Goal: Task Accomplishment & Management: Use online tool/utility

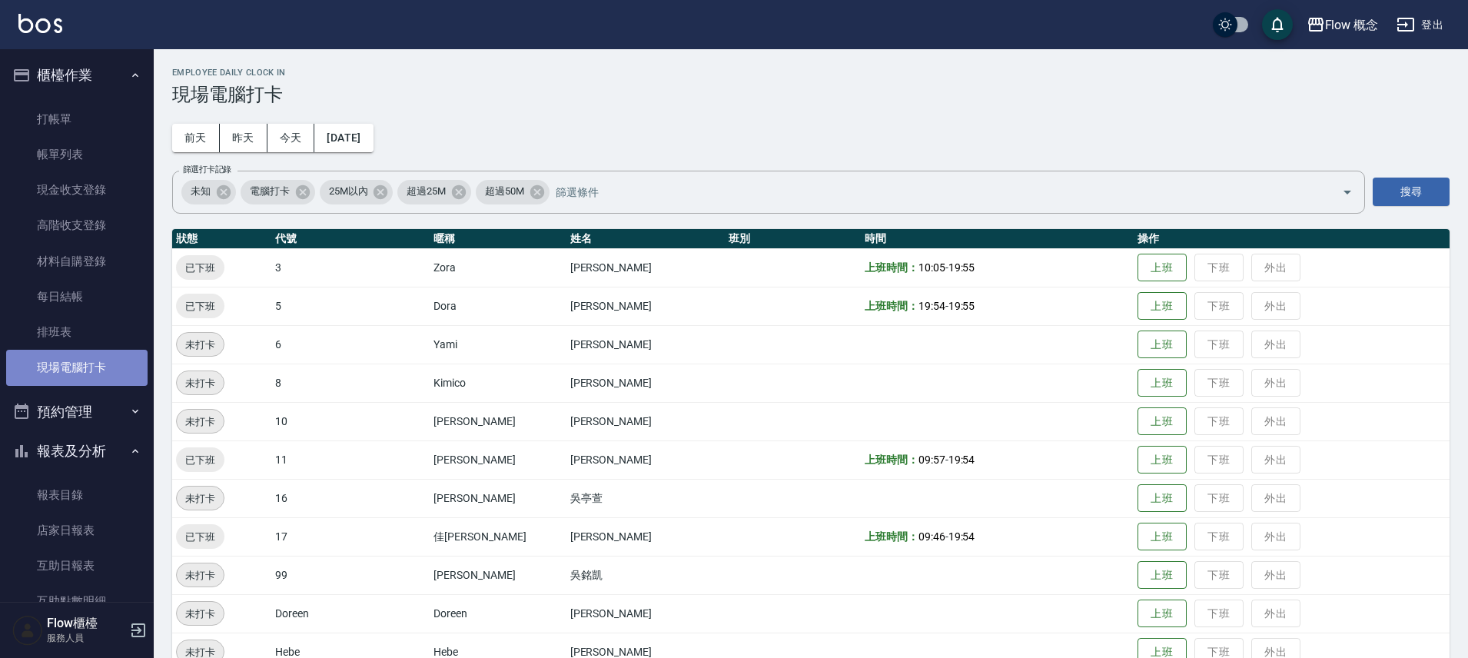
click at [80, 377] on link "現場電腦打卡" at bounding box center [76, 367] width 141 height 35
click at [82, 377] on link "現場電腦打卡" at bounding box center [76, 367] width 141 height 35
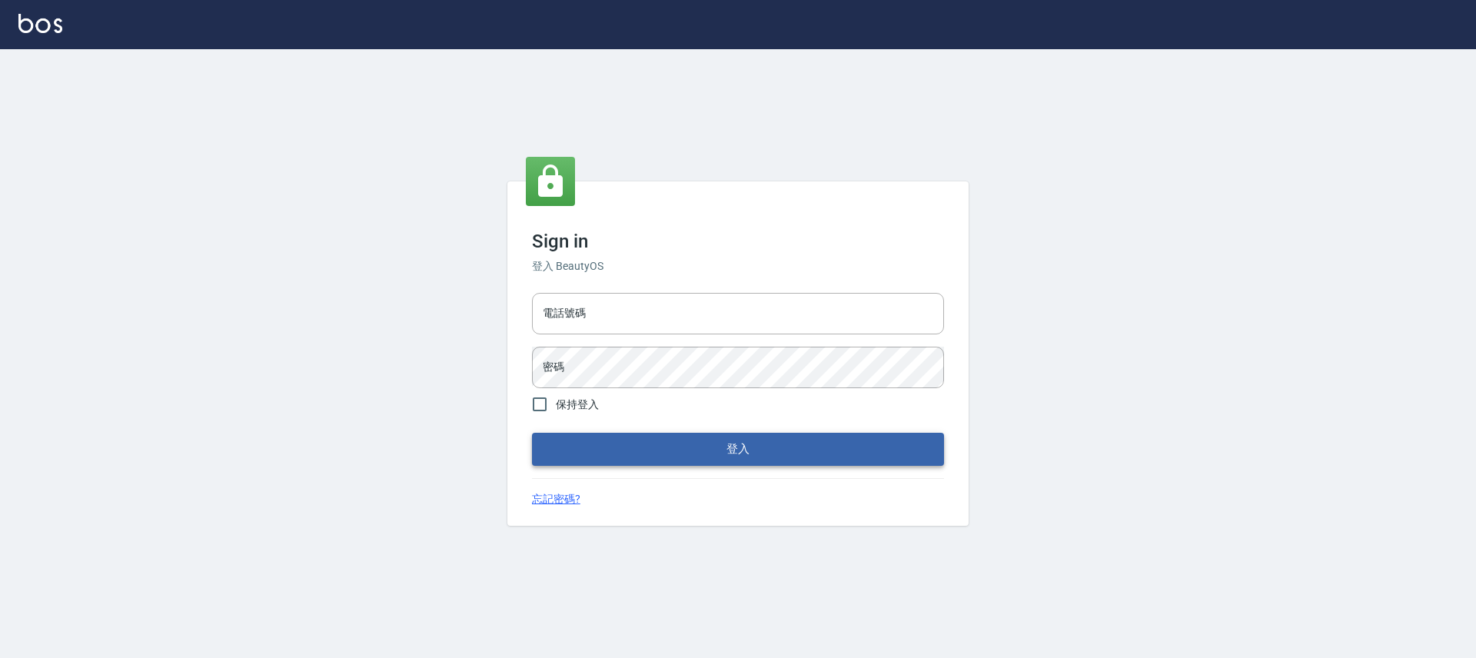
type input "25170116"
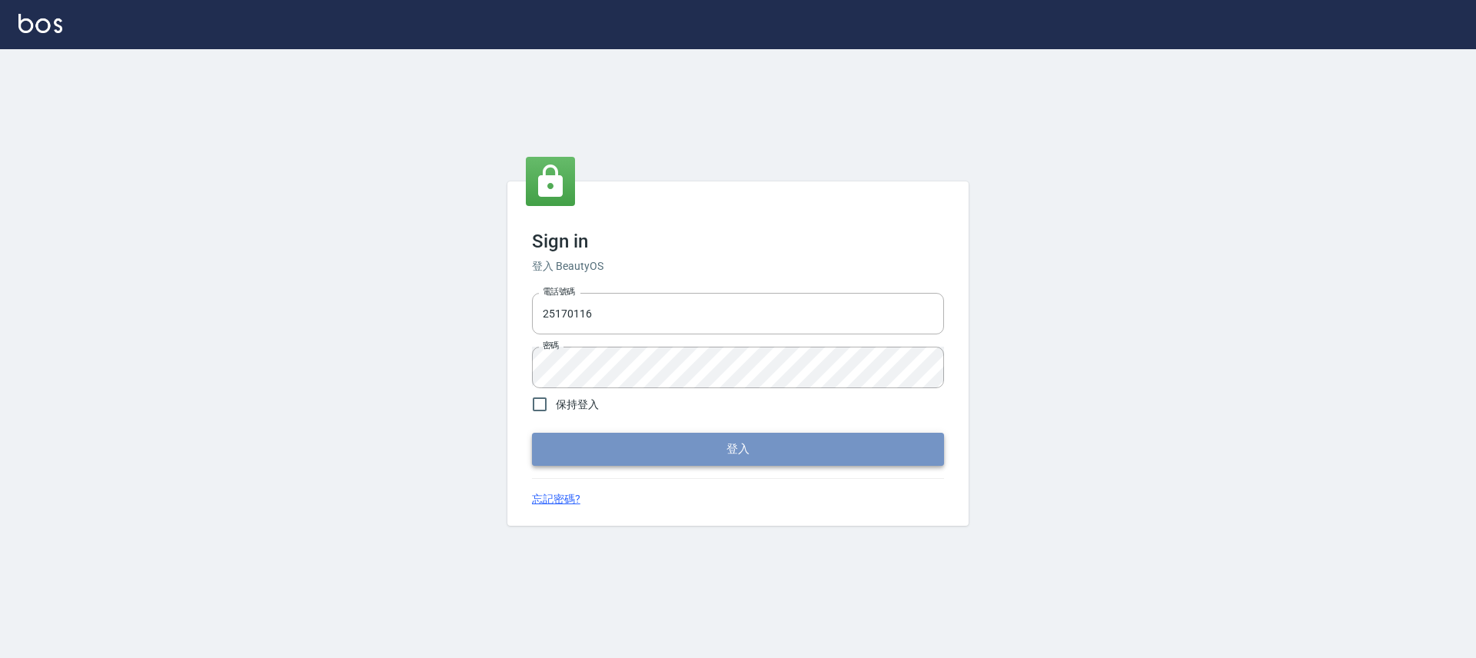
click at [745, 458] on button "登入" at bounding box center [738, 449] width 412 height 32
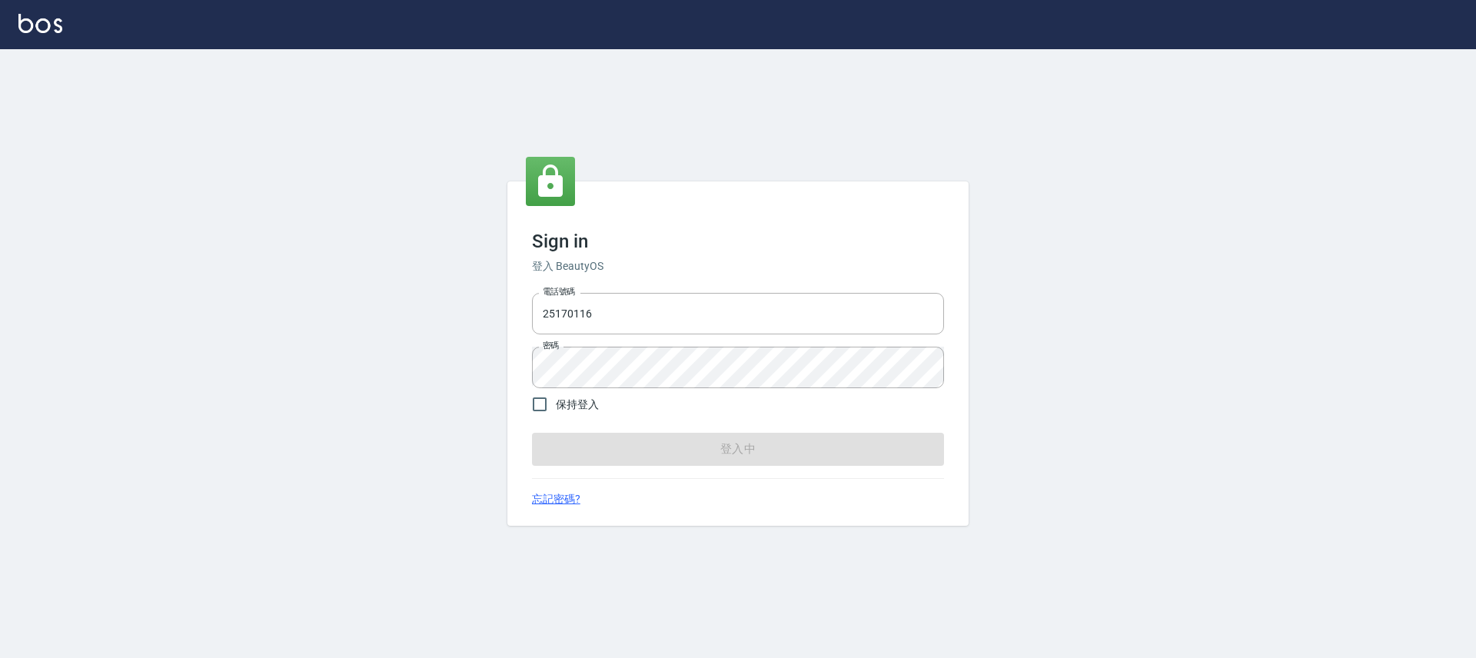
click at [745, 458] on form "電話號碼 25170116 電話號碼 密碼 密碼 保持登入 登入中" at bounding box center [738, 376] width 412 height 178
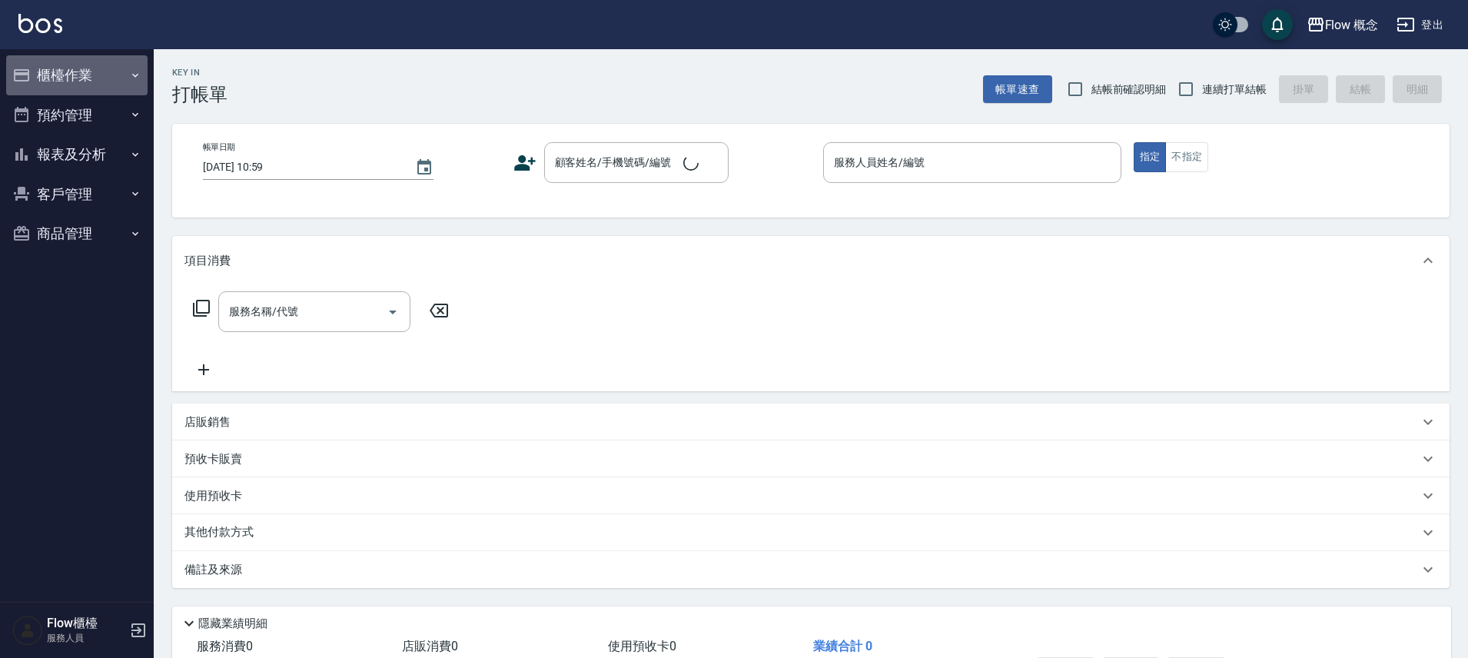
drag, startPoint x: 160, startPoint y: 57, endPoint x: 104, endPoint y: 69, distance: 57.5
click at [105, 68] on button "櫃檯作業" at bounding box center [76, 75] width 141 height 40
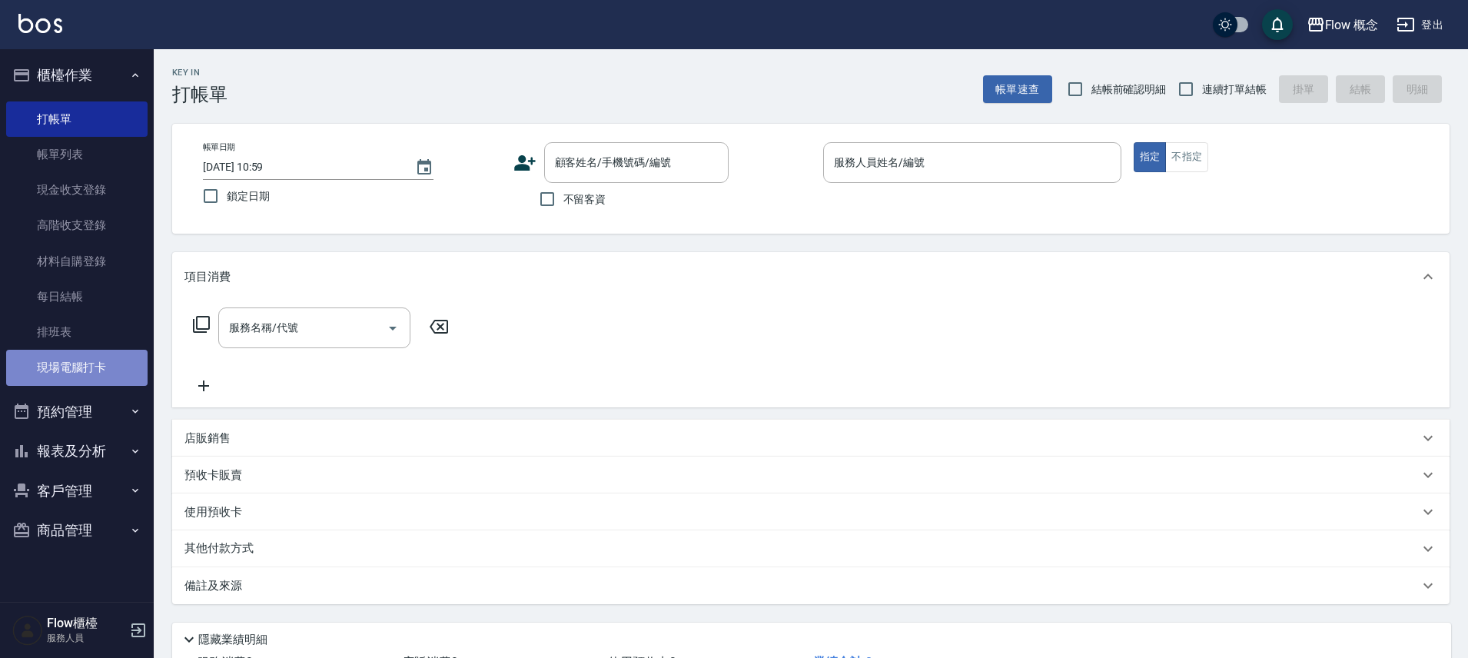
click at [79, 350] on link "現場電腦打卡" at bounding box center [76, 367] width 141 height 35
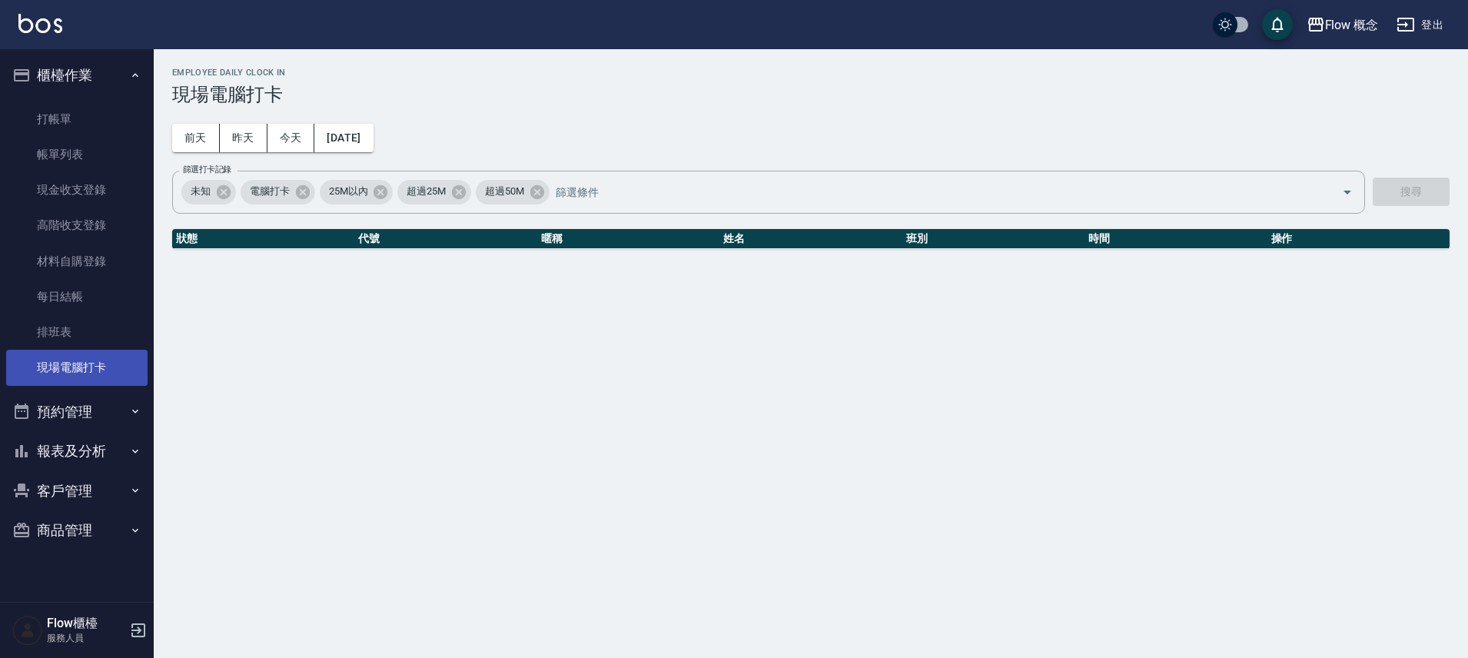
click at [78, 366] on link "現場電腦打卡" at bounding box center [76, 367] width 141 height 35
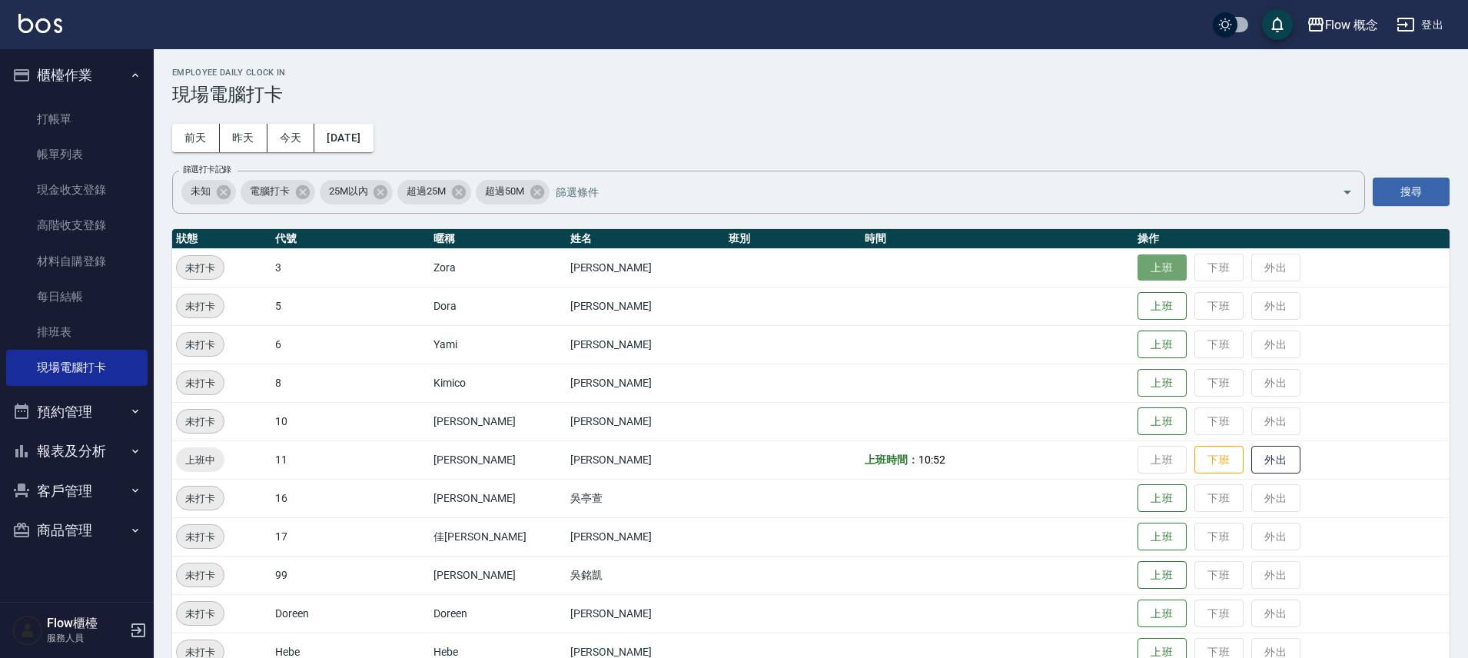
drag, startPoint x: 1107, startPoint y: 260, endPoint x: 1101, endPoint y: 297, distance: 37.4
click at [1138, 262] on button "上班" at bounding box center [1162, 268] width 49 height 28
click at [1138, 298] on button "上班" at bounding box center [1162, 306] width 49 height 27
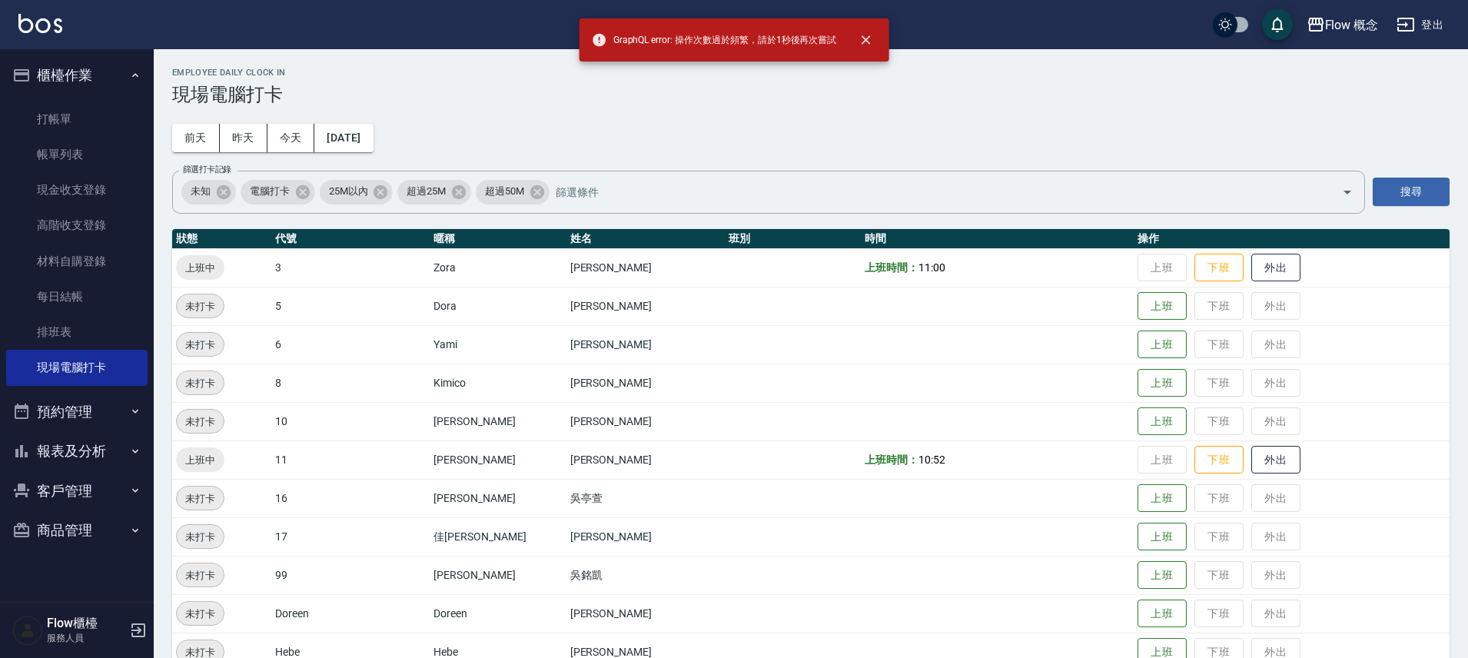
click at [1134, 284] on td "上班 下班 外出" at bounding box center [1292, 267] width 316 height 38
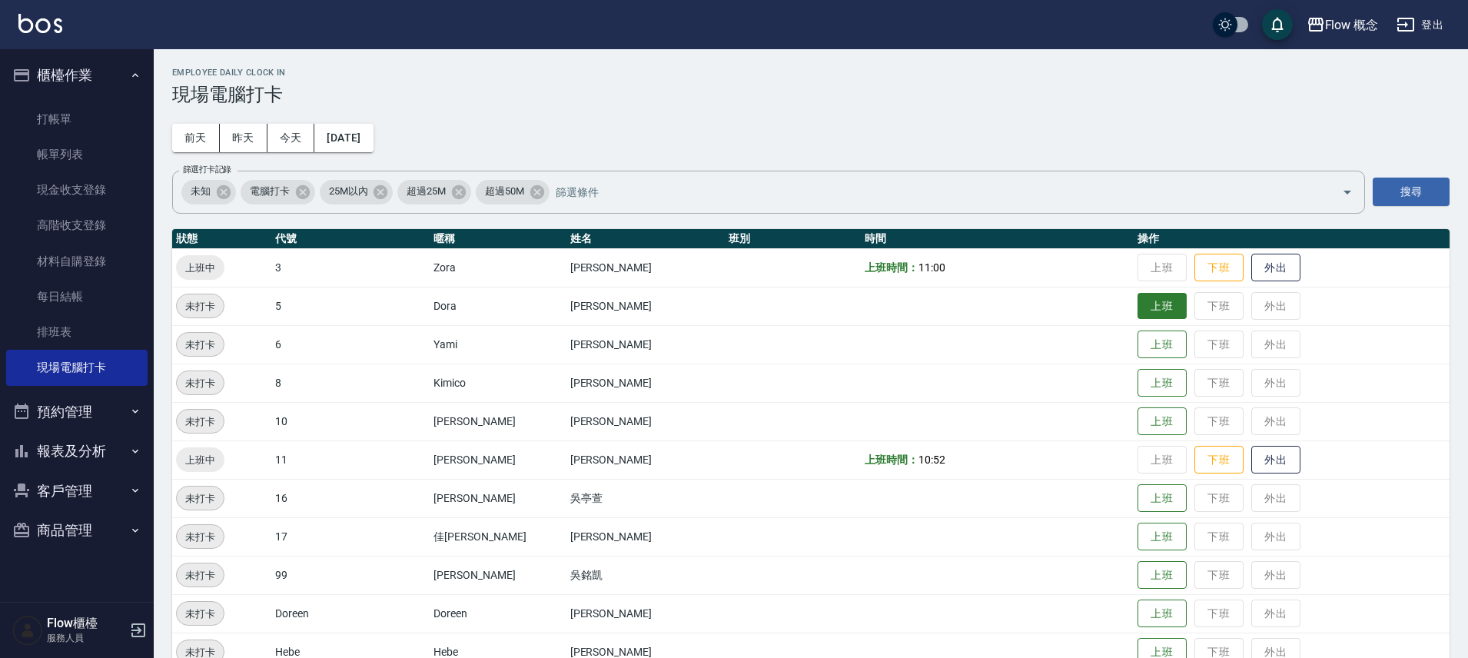
click at [1138, 297] on button "上班" at bounding box center [1162, 306] width 49 height 27
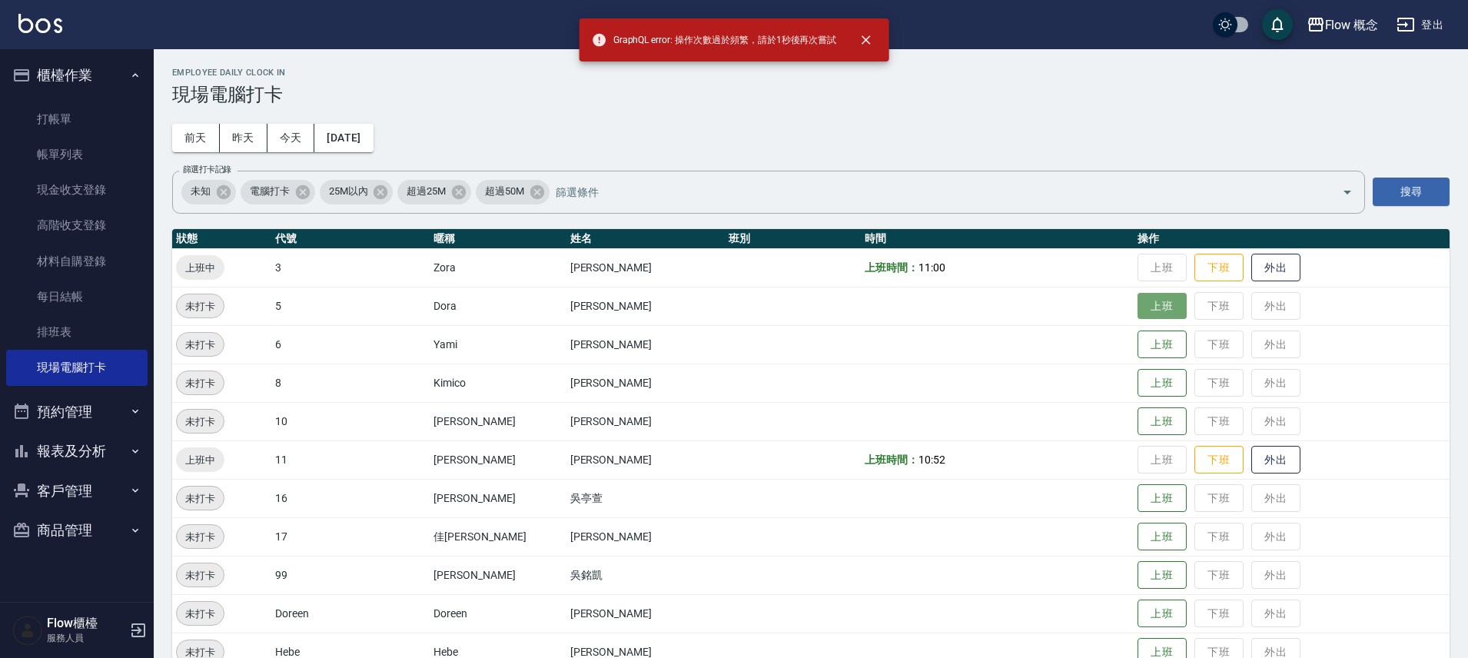
click at [1138, 301] on button "上班" at bounding box center [1162, 306] width 49 height 27
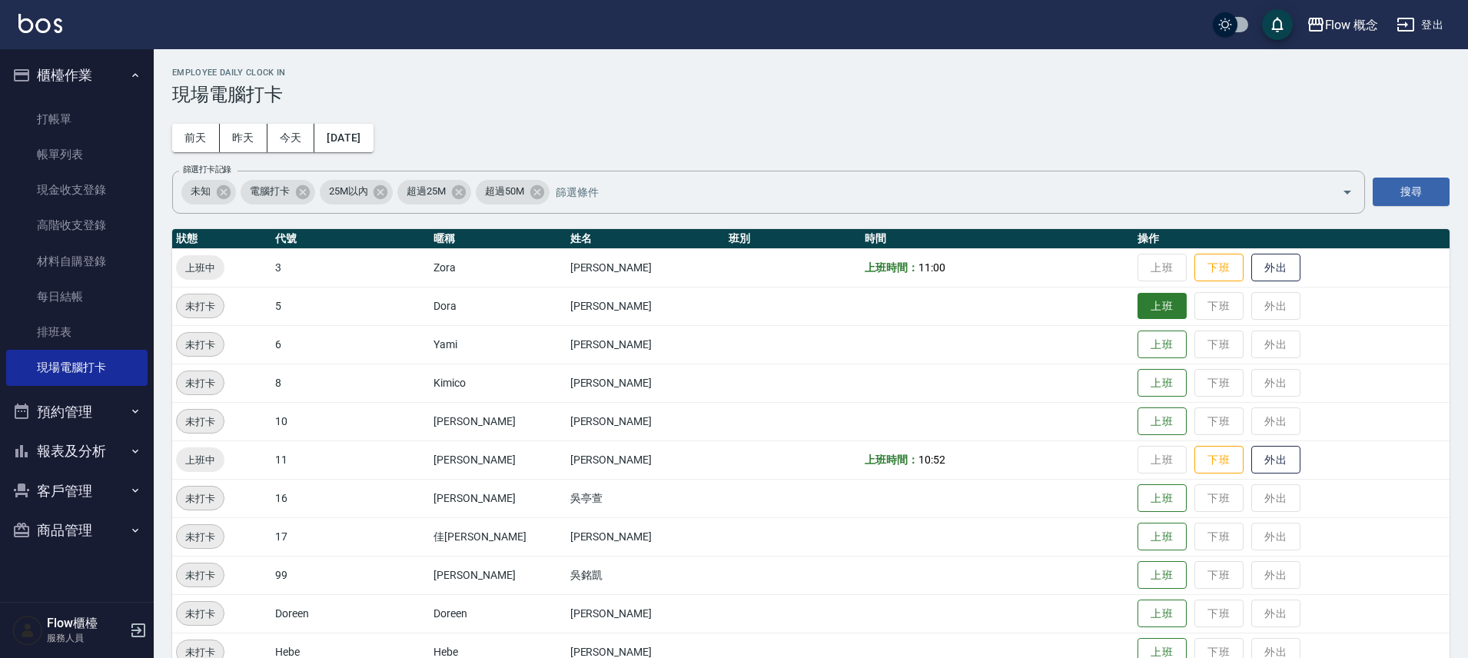
click at [1138, 308] on button "上班" at bounding box center [1162, 306] width 49 height 27
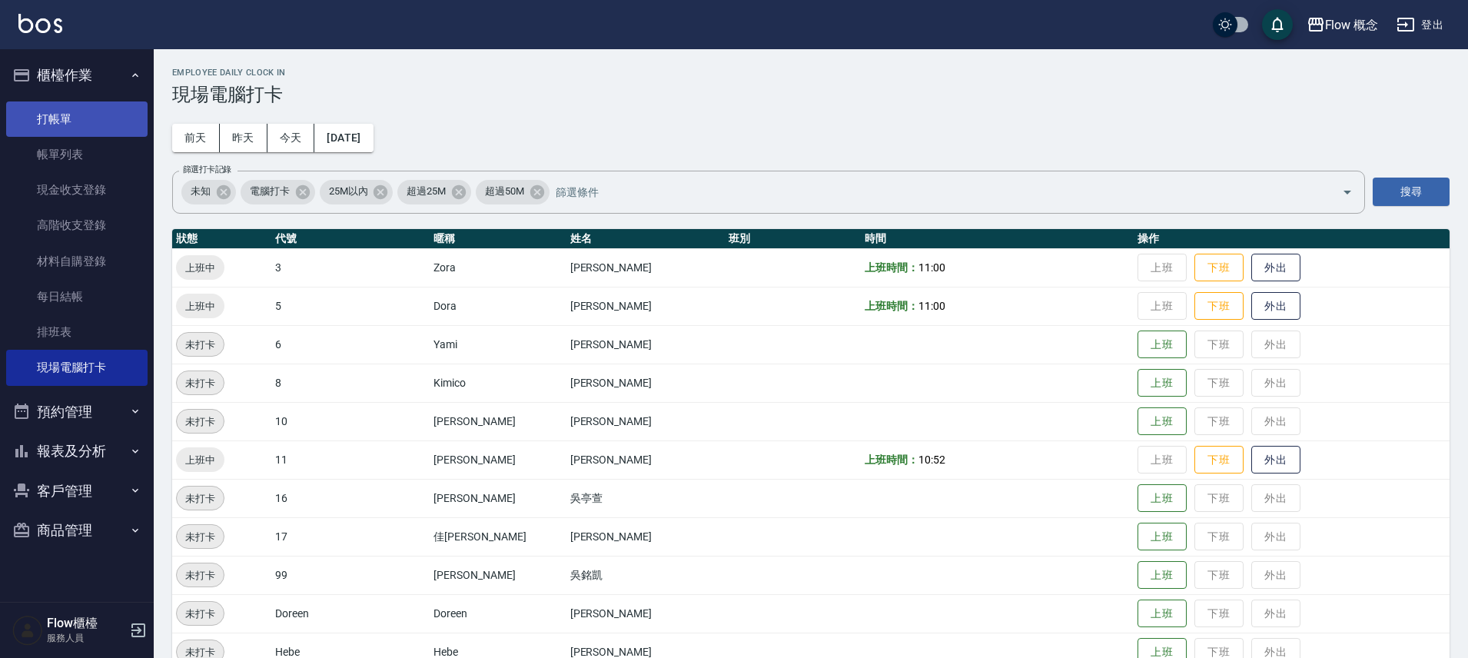
click at [37, 108] on link "打帳單" at bounding box center [76, 118] width 141 height 35
